Goal: Task Accomplishment & Management: Complete application form

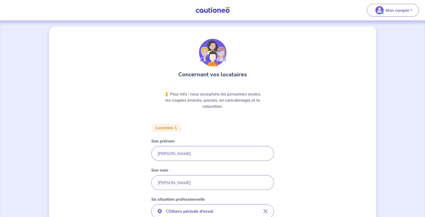
click at [208, 11] on img at bounding box center [212, 10] width 38 height 6
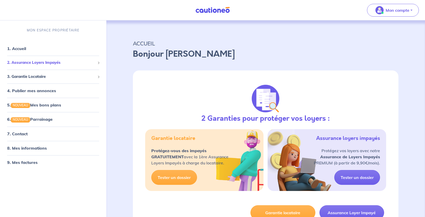
click at [61, 66] on span "2. Assurance Loyers Impayés" at bounding box center [51, 63] width 88 height 6
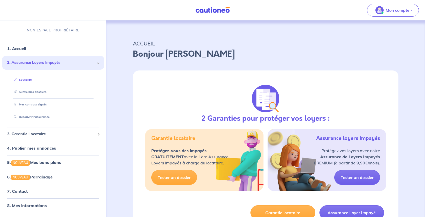
click at [31, 81] on link "Souscrire" at bounding box center [22, 80] width 20 height 4
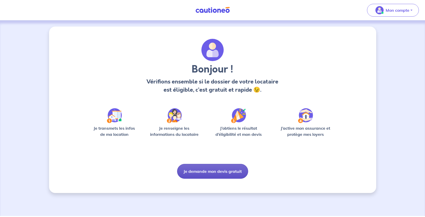
click at [216, 179] on button "Je demande mon devis gratuit" at bounding box center [212, 171] width 71 height 15
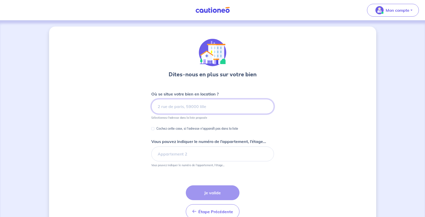
click at [183, 114] on input at bounding box center [212, 106] width 123 height 15
paste input "[STREET_ADDRESS]"
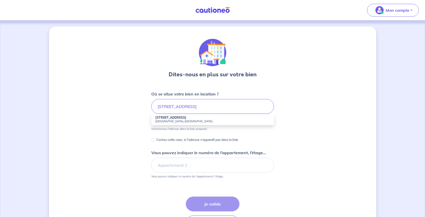
click at [171, 119] on strong "[STREET_ADDRESS]" at bounding box center [170, 118] width 31 height 4
type input "[STREET_ADDRESS]"
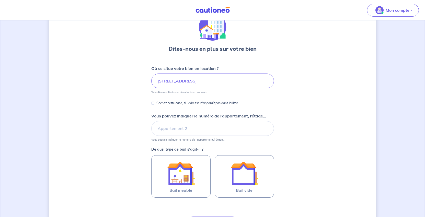
scroll to position [51, 0]
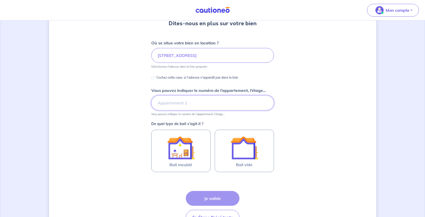
click at [177, 110] on input "Vous pouvez indiquer le numéro de l’appartement, l’étage..." at bounding box center [212, 102] width 123 height 15
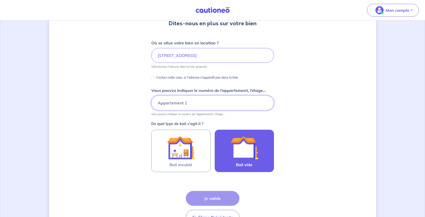
type input "Appartement 1"
click at [253, 162] on img at bounding box center [244, 148] width 28 height 28
click at [0, 0] on input "Bail vide" at bounding box center [0, 0] width 0 height 0
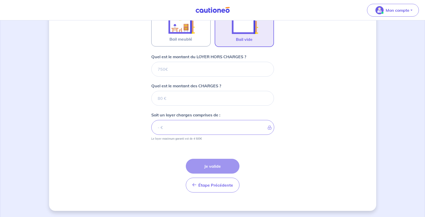
scroll to position [209, 0]
click at [174, 77] on input "Quel est le montant du LOYER HORS CHARGES ?" at bounding box center [212, 69] width 123 height 15
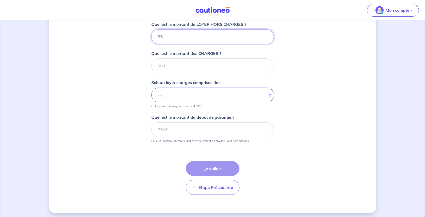
type input "550"
click at [169, 73] on input "Quel est le montant des CHARGES ?" at bounding box center [212, 65] width 123 height 15
type input "30"
type input "580"
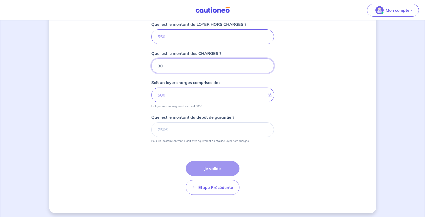
type input "30"
click at [164, 137] on input "Quel est le montant du dépôt de garantie ?" at bounding box center [212, 129] width 123 height 15
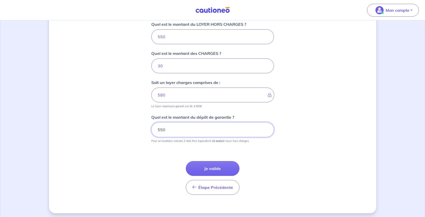
type input "550"
click at [324, 157] on div "Dites-nous en plus sur votre bien Où se situe votre bien en location ? [STREET_…" at bounding box center [212, 15] width 327 height 396
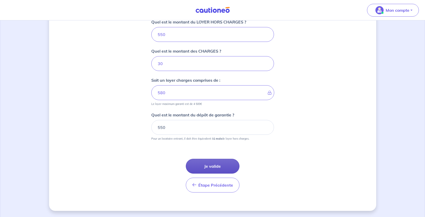
click at [227, 171] on button "Je valide" at bounding box center [213, 166] width 54 height 15
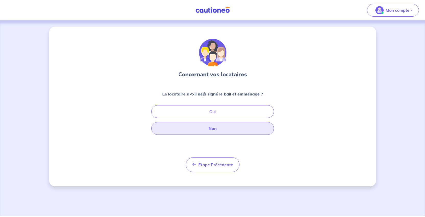
click at [219, 135] on button "Non" at bounding box center [212, 128] width 123 height 13
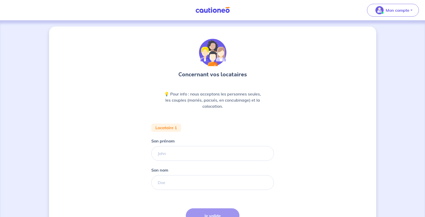
scroll to position [51, 0]
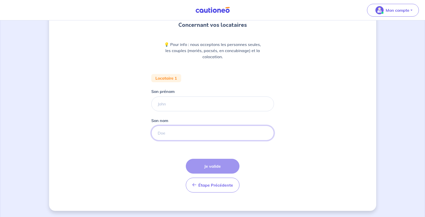
click at [160, 140] on input "Son nom" at bounding box center [212, 133] width 123 height 15
type input "AYARI"
click at [160, 111] on input "Son prénom" at bounding box center [212, 104] width 123 height 15
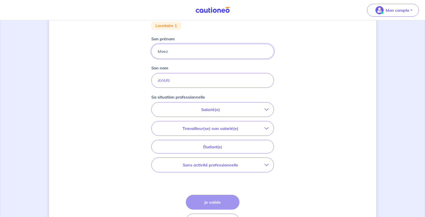
scroll to position [128, 0]
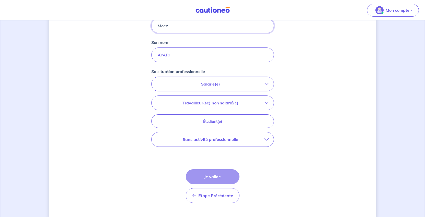
type input "Moez"
click at [202, 87] on p "Salarié(e)" at bounding box center [211, 84] width 108 height 6
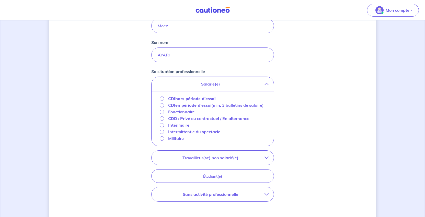
click at [200, 101] on strong "hors période d'essai" at bounding box center [195, 98] width 40 height 5
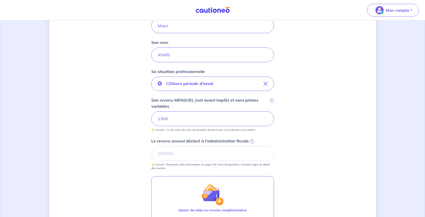
click at [333, 155] on div "Concernant vos locataires 💡 Pour info : nous acceptons les personnes seules, le…" at bounding box center [212, 98] width 327 height 399
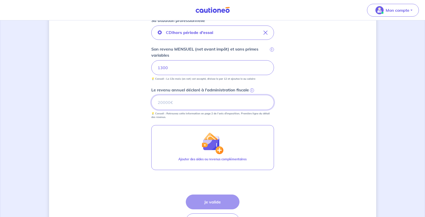
click at [165, 110] on input "Le revenu annuel déclaré à l'administration fiscale i" at bounding box center [212, 102] width 123 height 15
type input "13072"
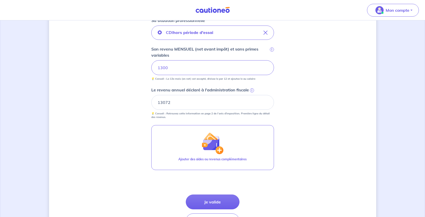
click at [333, 151] on div "Concernant vos locataires 💡 Pour info : nous acceptons les personnes seules, le…" at bounding box center [212, 47] width 327 height 399
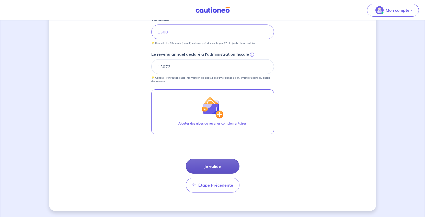
click at [211, 174] on button "Je valide" at bounding box center [213, 166] width 54 height 15
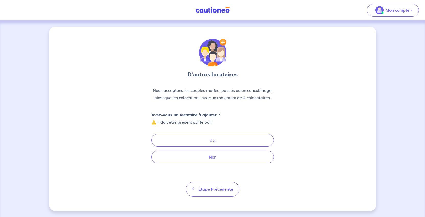
scroll to position [47, 0]
click at [210, 187] on span "Étape Précédente" at bounding box center [215, 189] width 35 height 5
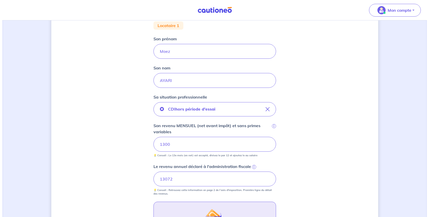
scroll to position [204, 0]
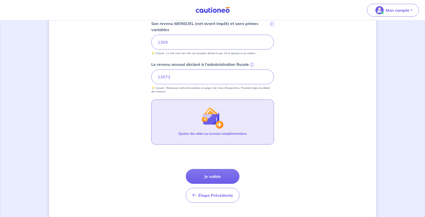
click at [210, 129] on img "button" at bounding box center [212, 118] width 22 height 22
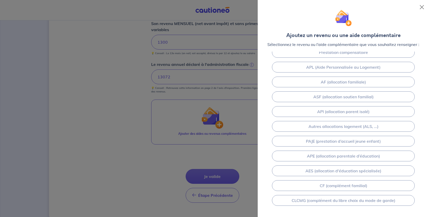
scroll to position [77, 0]
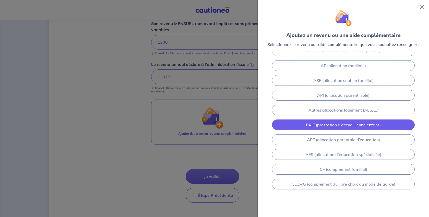
click at [341, 130] on link "PAJE (prestation d’accueil jeune enfant)" at bounding box center [343, 124] width 143 height 11
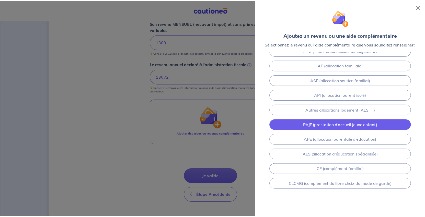
scroll to position [344, 0]
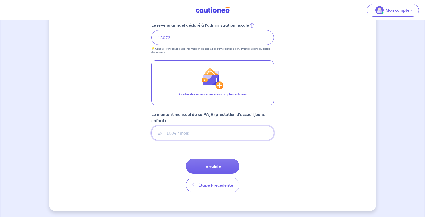
click at [192, 126] on input "Le montant mensuel de sa PAJE (prestation d’accueil jeune enfant)" at bounding box center [212, 133] width 123 height 15
type input "456"
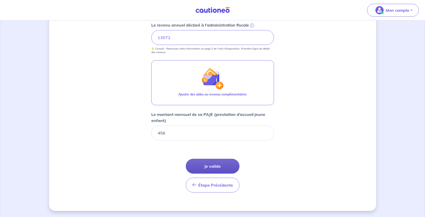
click at [210, 159] on button "Je valide" at bounding box center [213, 166] width 54 height 15
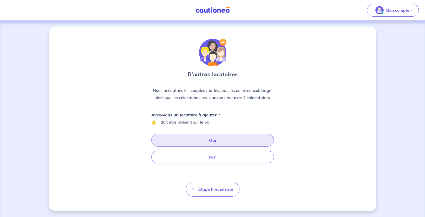
click at [216, 147] on button "Oui" at bounding box center [212, 140] width 123 height 13
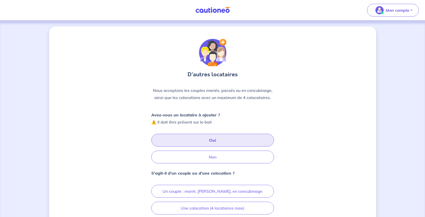
scroll to position [51, 0]
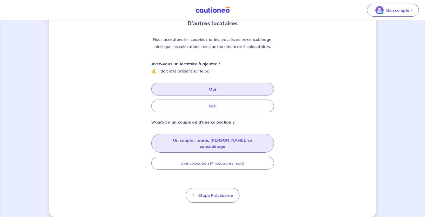
click at [213, 153] on button "Un couple : marié, [PERSON_NAME], en concubinage" at bounding box center [212, 143] width 123 height 19
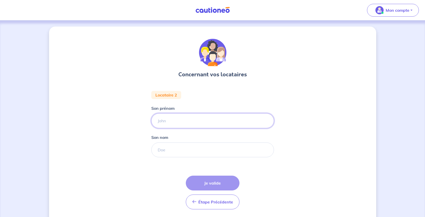
click at [181, 128] on input "Son prénom" at bounding box center [212, 120] width 123 height 15
type input "Y"
type input "[PERSON_NAME]"
click at [176, 157] on input "Son nom" at bounding box center [212, 149] width 123 height 15
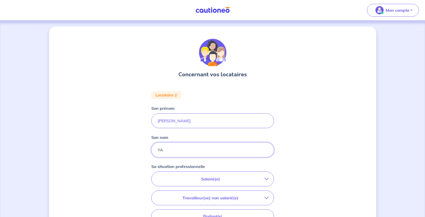
type input "Y"
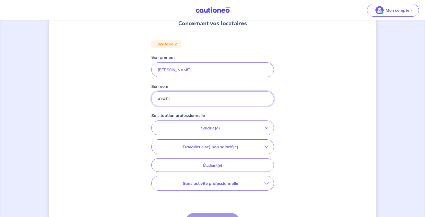
type input "AYARI"
click at [264, 131] on p "Salarié(e)" at bounding box center [211, 128] width 108 height 6
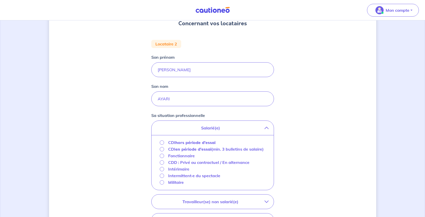
click at [204, 145] on strong "hors période d'essai" at bounding box center [195, 142] width 40 height 5
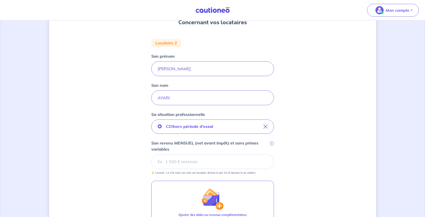
scroll to position [103, 0]
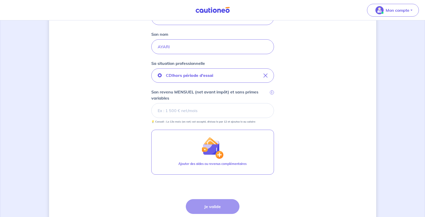
click at [191, 118] on input "Son revenu MENSUEL (net avant impôt) et sans primes variables i" at bounding box center [212, 110] width 123 height 15
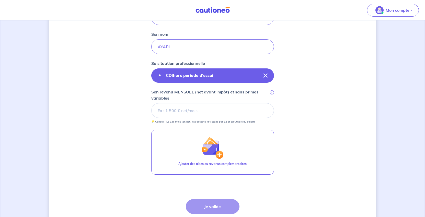
click at [197, 83] on button "CDI hors période d'essai" at bounding box center [212, 75] width 123 height 14
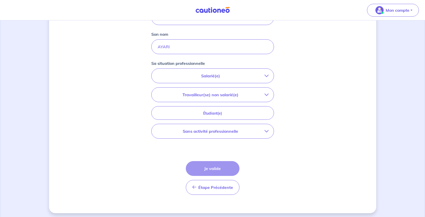
click at [214, 79] on p "Salarié(e)" at bounding box center [211, 76] width 108 height 6
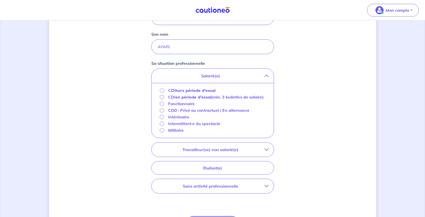
click at [214, 79] on p "Salarié(e)" at bounding box center [211, 76] width 108 height 6
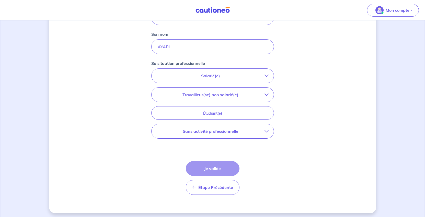
click at [210, 98] on p "Travailleur(se) non salarié(e)" at bounding box center [211, 95] width 108 height 6
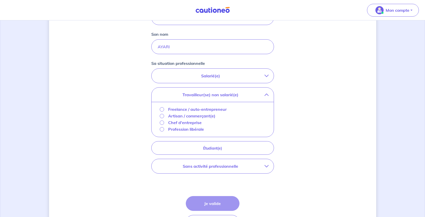
click at [210, 98] on p "Travailleur(se) non salarié(e)" at bounding box center [211, 95] width 108 height 6
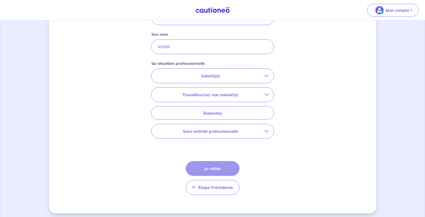
click at [206, 138] on button "Sans activité professionnelle" at bounding box center [212, 131] width 122 height 14
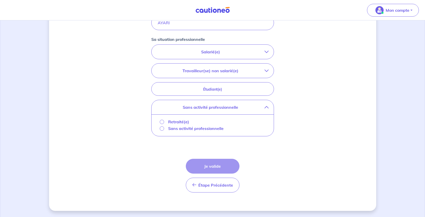
scroll to position [129, 0]
click at [207, 55] on p "Salarié(e)" at bounding box center [211, 52] width 108 height 6
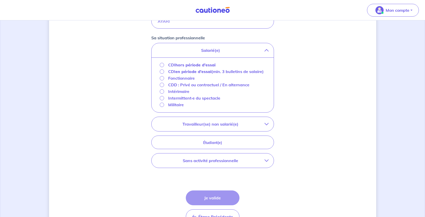
click at [198, 67] on strong "hors période d'essai" at bounding box center [195, 64] width 40 height 5
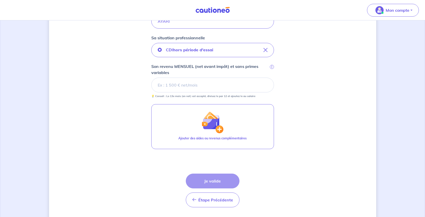
click at [199, 92] on input "Son revenu MENSUEL (net avant impôt) et sans primes variables i" at bounding box center [212, 85] width 123 height 15
click at [186, 92] on input "Son revenu MENSUEL (net avant impôt) et sans primes variables i" at bounding box center [212, 85] width 123 height 15
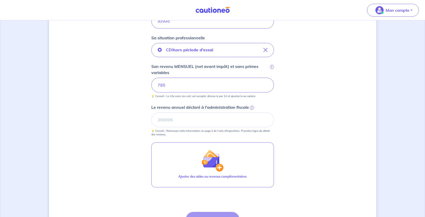
click at [376, 156] on div "Concernant vos locataires Locataire 2 Son prénom [PERSON_NAME] nom [PERSON_NAME…" at bounding box center [212, 81] width 327 height 366
click at [183, 127] on input "Le revenu annuel déclaré à l'administration fiscale i" at bounding box center [212, 119] width 123 height 15
type input "8468"
click at [352, 184] on div "Concernant vos locataires Locataire 2 Son prénom [PERSON_NAME] nom [PERSON_NAME…" at bounding box center [212, 81] width 327 height 366
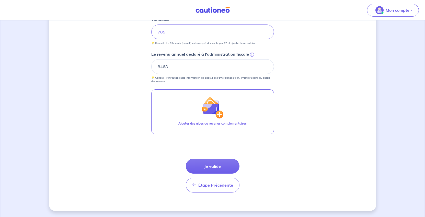
scroll to position [231, 0]
click at [214, 174] on button "Je valide" at bounding box center [213, 166] width 54 height 15
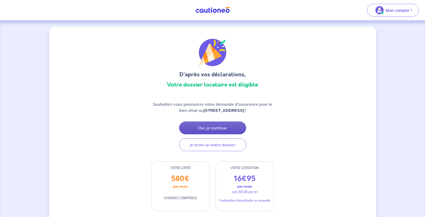
click at [217, 134] on button "Oui, je continue" at bounding box center [212, 128] width 67 height 13
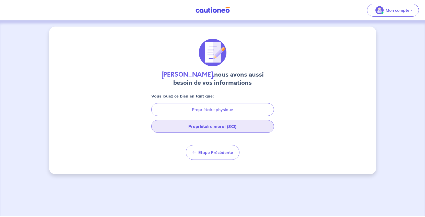
click at [213, 133] on button "Propriétaire moral (SCI)" at bounding box center [212, 126] width 123 height 13
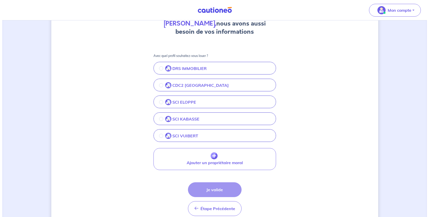
scroll to position [77, 0]
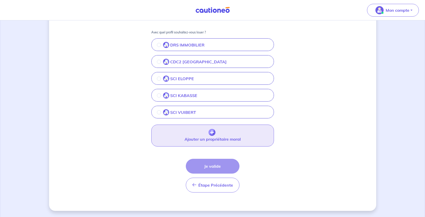
click at [210, 136] on img "button" at bounding box center [211, 132] width 7 height 7
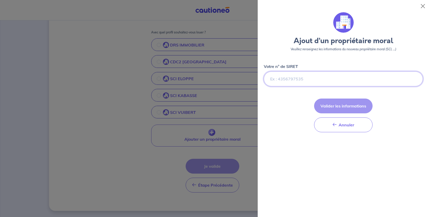
click at [296, 86] on input "Votre n° de SIRET" at bounding box center [343, 78] width 159 height 15
paste input "45223002200025"
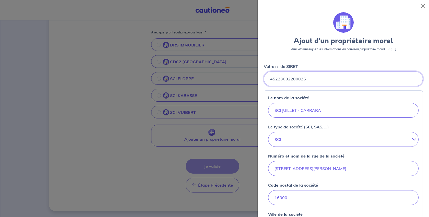
type input "45223002200025"
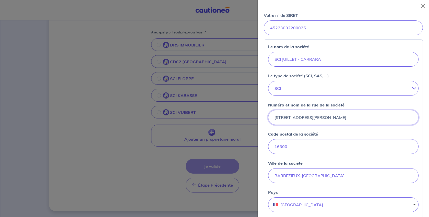
click at [281, 125] on input "[STREET_ADDRESS][PERSON_NAME]" at bounding box center [343, 117] width 150 height 15
type input "[STREET_ADDRESS][PERSON_NAME]"
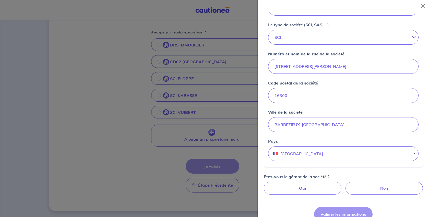
scroll to position [179, 0]
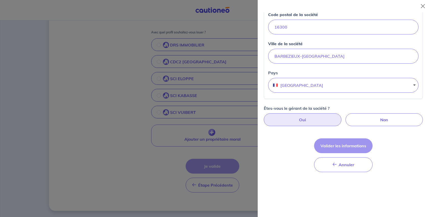
click at [309, 126] on label "Oui" at bounding box center [303, 119] width 78 height 13
radio input "true"
select select "FR"
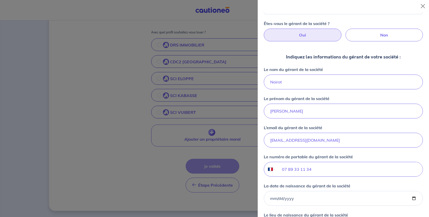
scroll to position [306, 0]
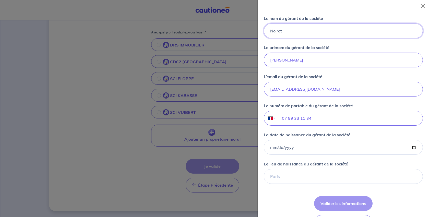
click at [299, 38] on input "Noirot" at bounding box center [343, 30] width 159 height 15
drag, startPoint x: 299, startPoint y: 108, endPoint x: 245, endPoint y: 111, distance: 54.2
click at [246, 111] on body "Mon compte Me déconnecter [PERSON_NAME], nous avons aussi besoin de vos informa…" at bounding box center [214, 71] width 429 height 292
type input "CARRARA"
click at [309, 67] on input "[PERSON_NAME]" at bounding box center [343, 60] width 159 height 15
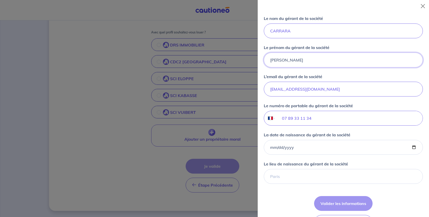
drag, startPoint x: 296, startPoint y: 144, endPoint x: 238, endPoint y: 139, distance: 58.7
click at [238, 139] on body "Mon compte Me déconnecter [PERSON_NAME], nous avons aussi besoin de vos informa…" at bounding box center [214, 71] width 429 height 292
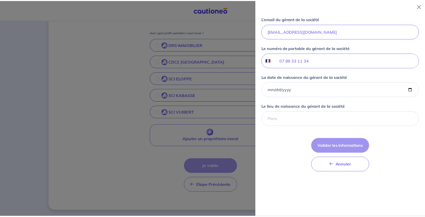
scroll to position [460, 0]
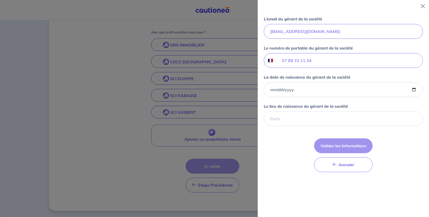
type input "[PERSON_NAME]"
click at [275, 97] on input "La date de naissance du gérant de la société" at bounding box center [343, 89] width 159 height 15
click at [271, 97] on input "La date de naissance du gérant de la société" at bounding box center [343, 89] width 159 height 15
type input "[DATE]"
click at [288, 126] on input "Le lieu de naissance du gérant de la société" at bounding box center [343, 118] width 159 height 15
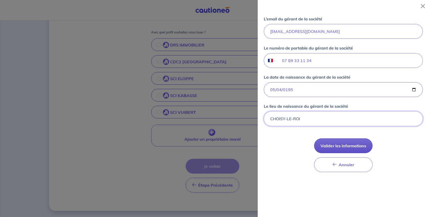
type input "CHOISY-LE-ROI"
click at [358, 153] on button "Valider les informations" at bounding box center [343, 145] width 58 height 15
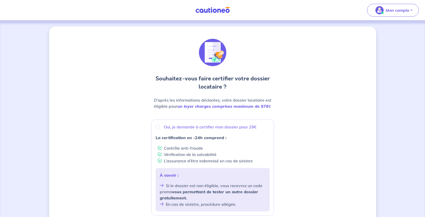
click at [164, 130] on p "Oui, je demande à certifier mon dossier pour 29€" at bounding box center [210, 127] width 93 height 6
click at [159, 129] on input "Oui, je demande à certifier mon dossier pour 29€" at bounding box center [157, 127] width 4 height 4
radio input "true"
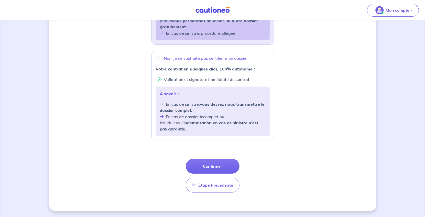
scroll to position [249, 0]
click at [218, 159] on button "Confirmer" at bounding box center [213, 166] width 54 height 15
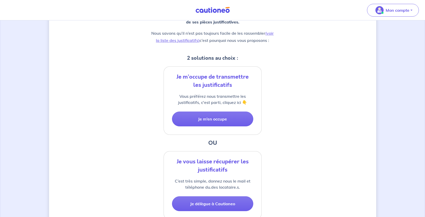
scroll to position [128, 0]
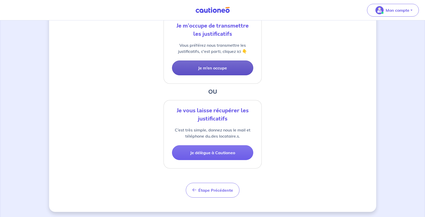
click at [222, 75] on button "Je m’en occupe" at bounding box center [212, 68] width 81 height 15
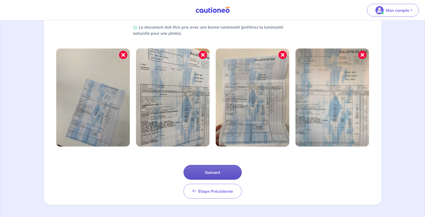
click at [221, 165] on button "Suivant" at bounding box center [212, 172] width 58 height 15
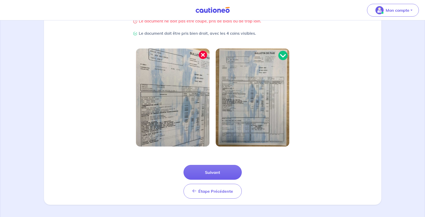
scroll to position [182, 0]
click at [220, 165] on button "Suivant" at bounding box center [212, 172] width 58 height 15
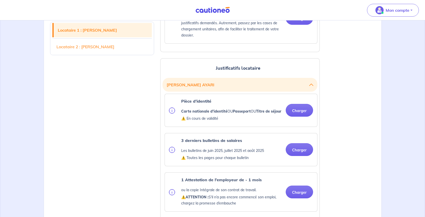
scroll to position [536, 0]
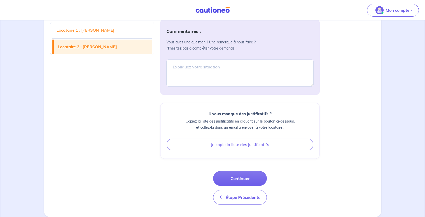
scroll to position [1174, 0]
click at [198, 87] on textarea at bounding box center [239, 72] width 147 height 27
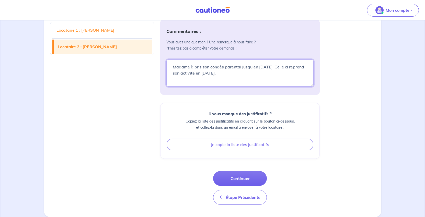
click at [276, 87] on textarea "Madame à pris son congès parental jusqu'en [DATE]. Celle ci reprend son activit…" at bounding box center [239, 72] width 147 height 27
click at [230, 87] on textarea "Madame à pris son congés parental jusqu'en [DATE]. Celle ci reprend son emploi …" at bounding box center [239, 72] width 147 height 27
type textarea "Madame à pris son congés parental jusqu'en [DATE]. Celle ci reprend son emploi …"
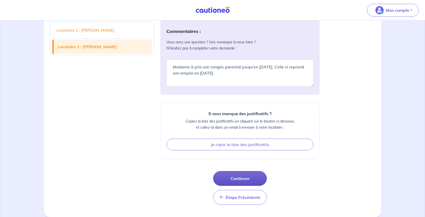
click at [249, 171] on button "Continuer" at bounding box center [240, 178] width 54 height 15
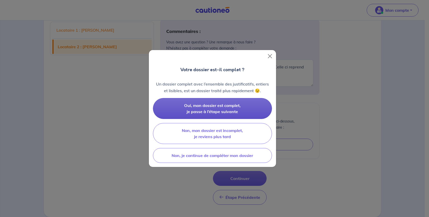
click at [210, 111] on span "Oui, mon dossier est complet, je passe à l’étape suivante" at bounding box center [212, 108] width 56 height 11
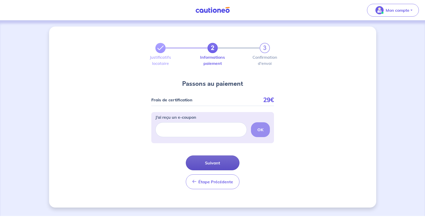
click at [211, 170] on button "Suivant" at bounding box center [213, 162] width 54 height 15
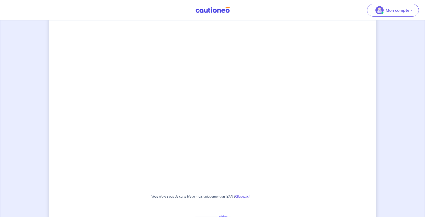
scroll to position [153, 0]
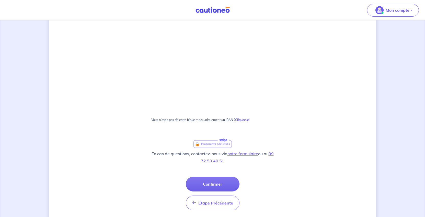
click at [249, 122] on strong "Cliquez ici" at bounding box center [242, 120] width 14 height 4
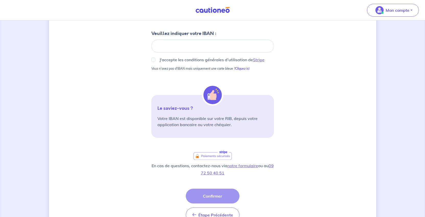
scroll to position [33, 0]
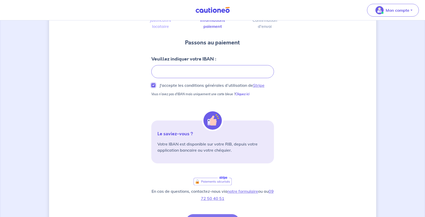
click at [151, 87] on input "J'accepte les conditions générales d’utilisation de Stripe" at bounding box center [153, 85] width 4 height 4
checkbox input "true"
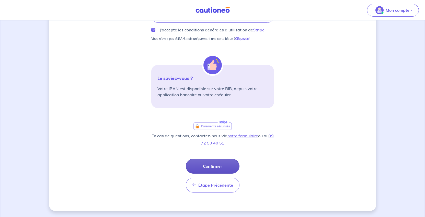
click at [232, 174] on button "Confirmer" at bounding box center [213, 166] width 54 height 15
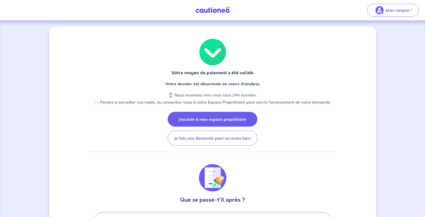
click at [208, 127] on button "J’accède à mon espace propriétaire" at bounding box center [212, 119] width 90 height 15
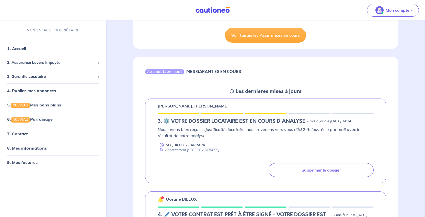
scroll to position [230, 0]
